Goal: Register for event/course

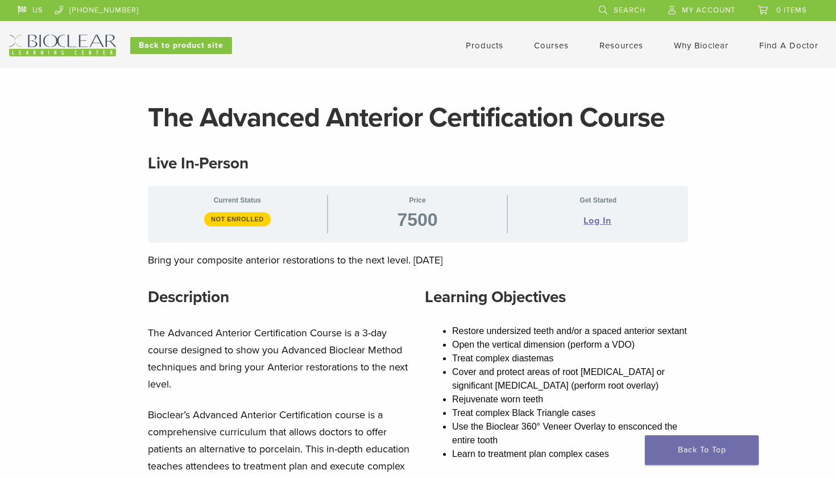
click at [565, 47] on link "Courses" at bounding box center [551, 45] width 35 height 10
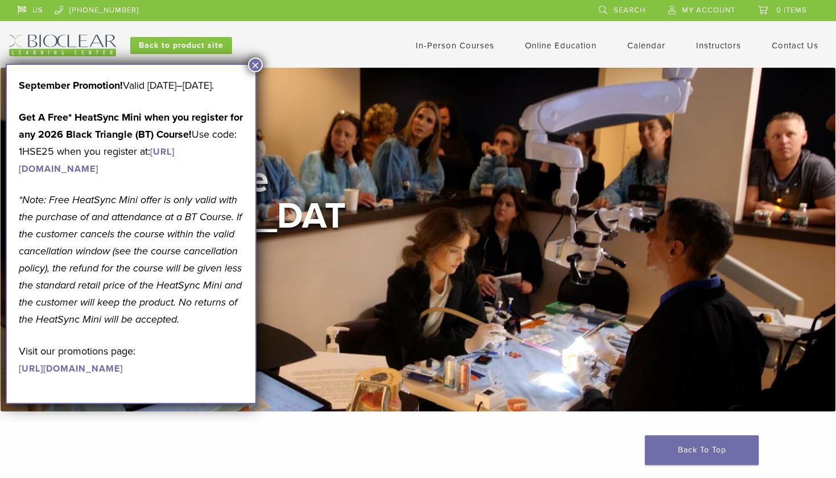
click at [265, 68] on div "Welcome to the Learning Center View Courses" at bounding box center [419, 240] width 836 height 344
click at [260, 67] on button "×" at bounding box center [255, 64] width 15 height 15
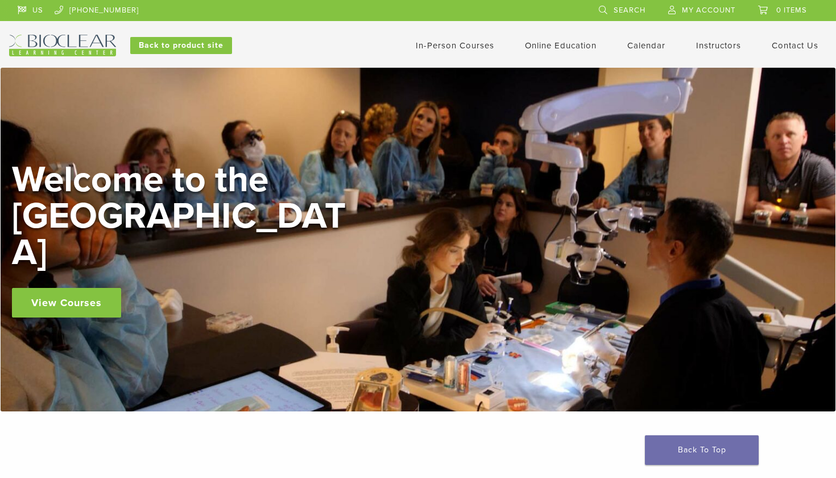
click at [38, 296] on link "View Courses" at bounding box center [66, 303] width 109 height 30
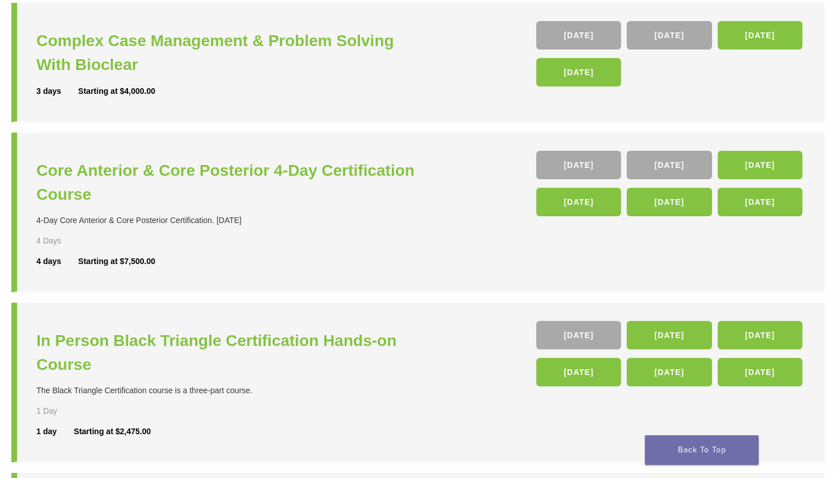
scroll to position [209, 0]
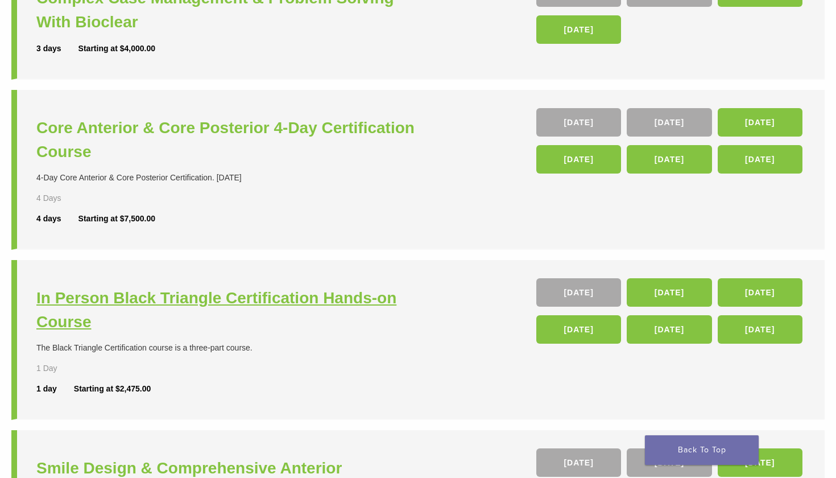
click at [275, 298] on h3 "In Person Black Triangle Certification Hands-on Course" at bounding box center [228, 310] width 385 height 48
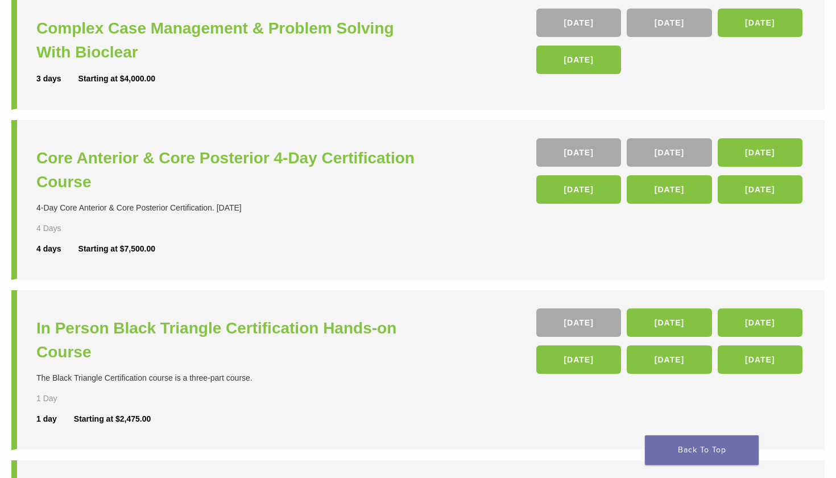
scroll to position [170, 0]
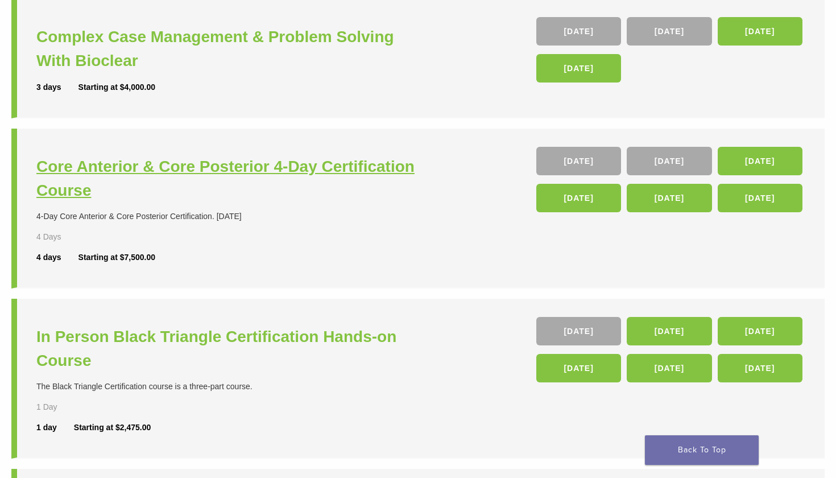
click at [400, 160] on h3 "Core Anterior & Core Posterior 4-Day Certification Course" at bounding box center [228, 179] width 385 height 48
